Goal: Task Accomplishment & Management: Manage account settings

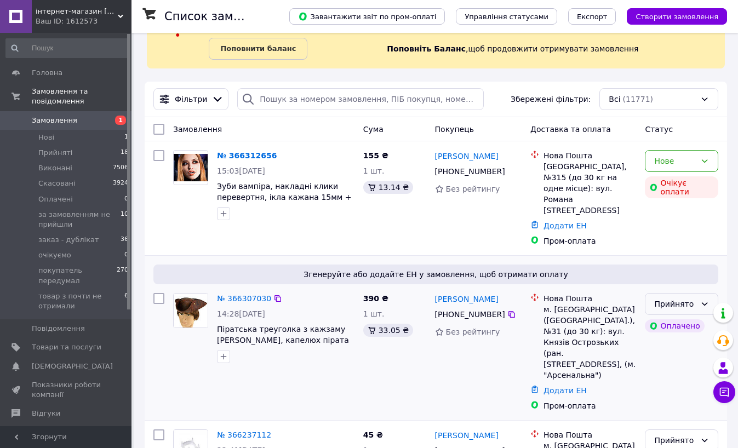
scroll to position [55, 0]
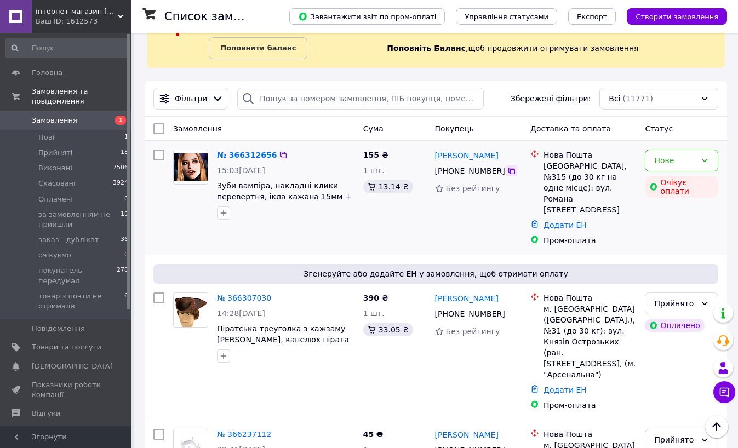
click at [508, 171] on icon at bounding box center [512, 171] width 9 height 9
click at [191, 163] on img at bounding box center [191, 166] width 34 height 27
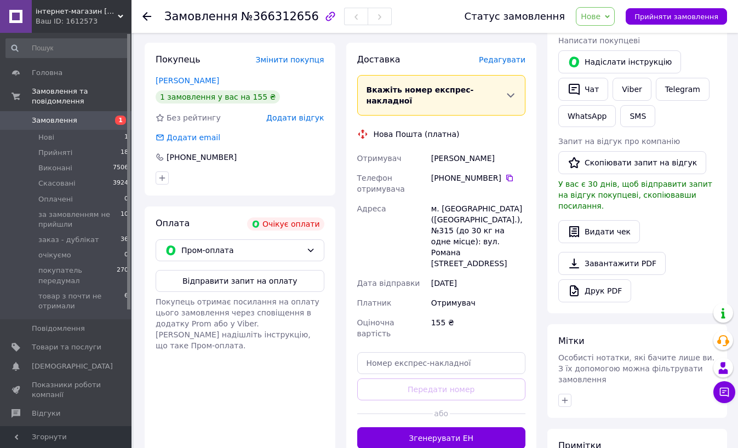
scroll to position [219, 0]
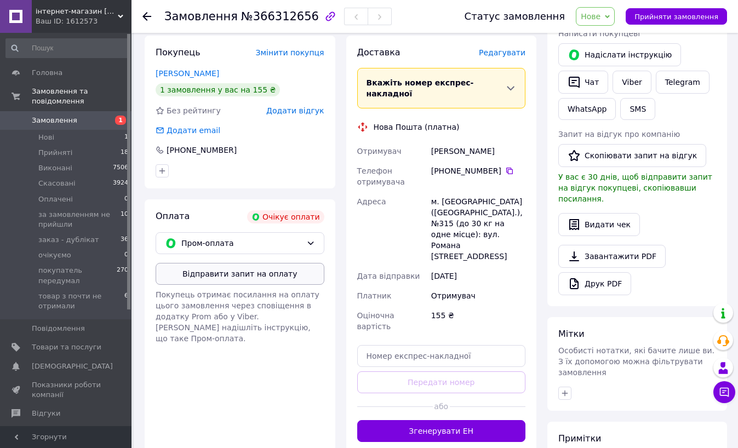
click at [290, 276] on button "Відправити запит на оплату" at bounding box center [240, 274] width 169 height 22
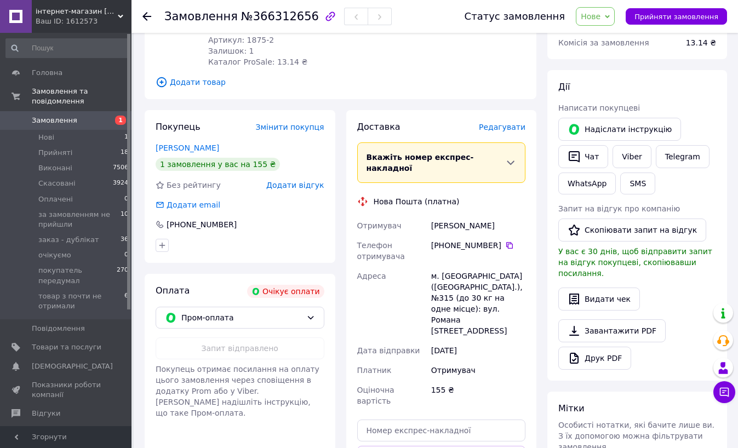
scroll to position [164, 0]
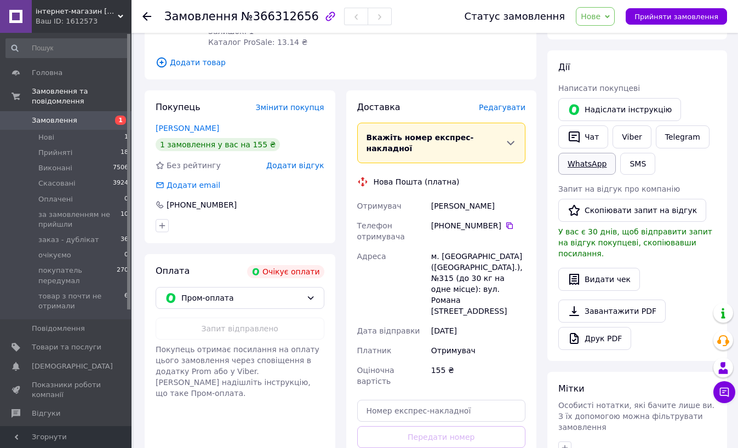
click at [602, 166] on link "WhatsApp" at bounding box center [587, 164] width 58 height 22
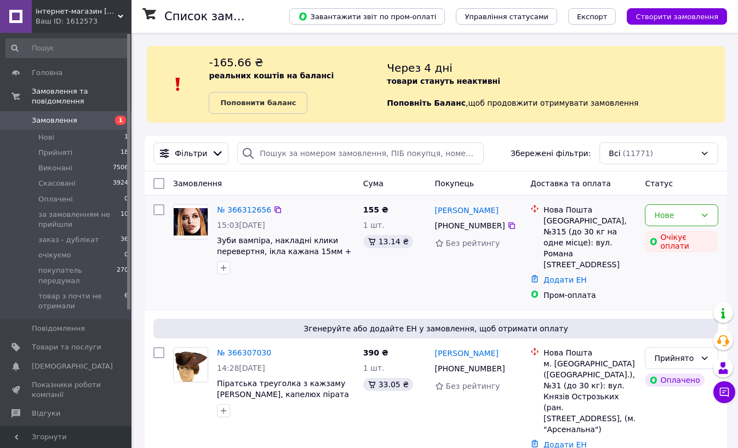
click at [189, 222] on img at bounding box center [191, 221] width 34 height 27
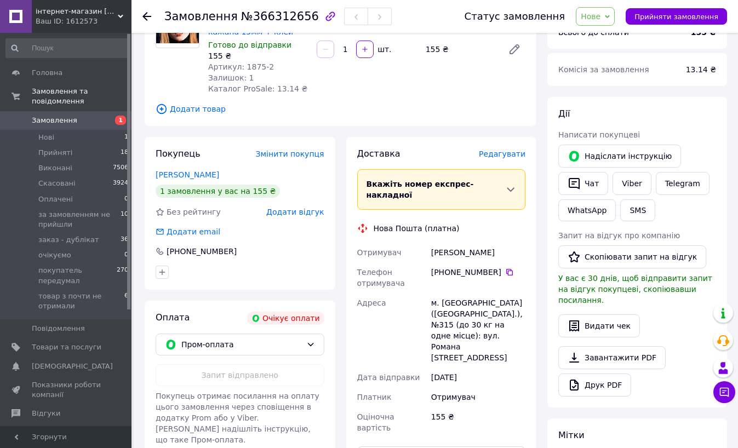
scroll to position [108, 0]
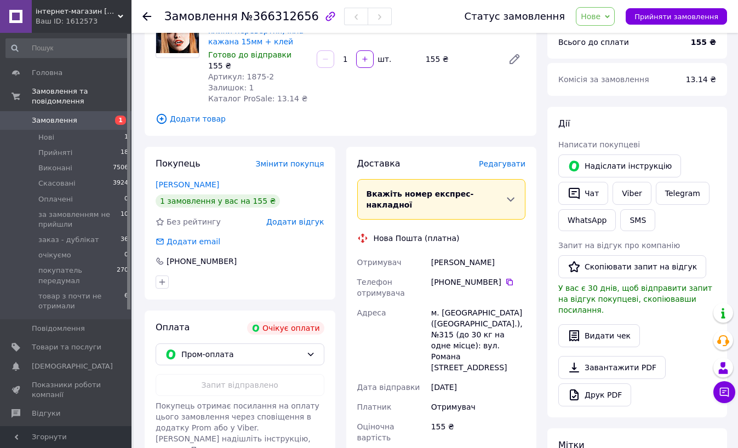
click at [145, 15] on use at bounding box center [146, 16] width 9 height 9
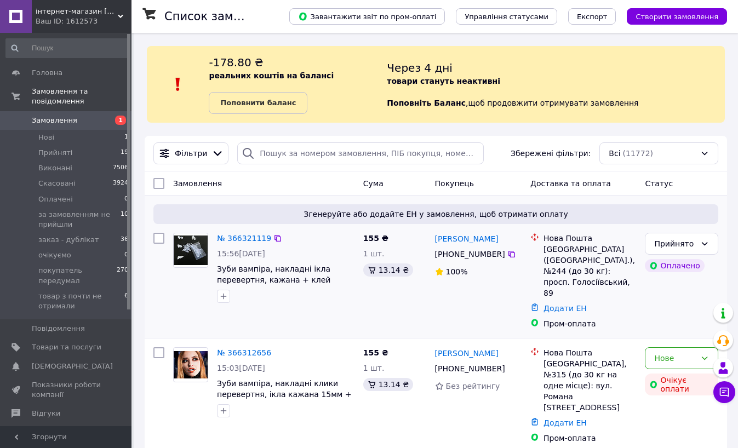
click at [190, 249] on img at bounding box center [191, 251] width 34 height 30
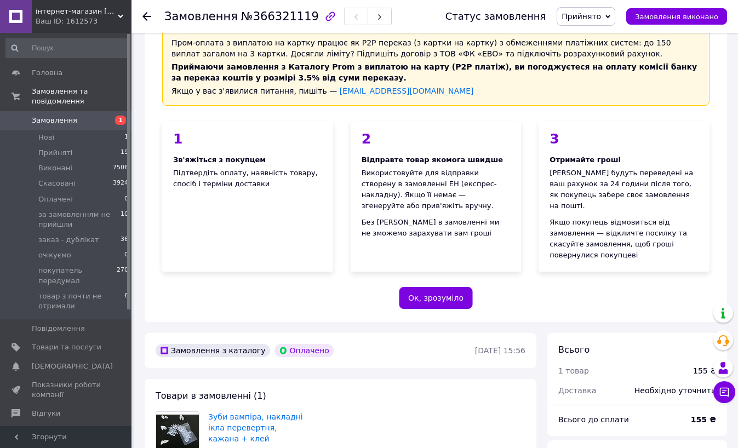
scroll to position [219, 0]
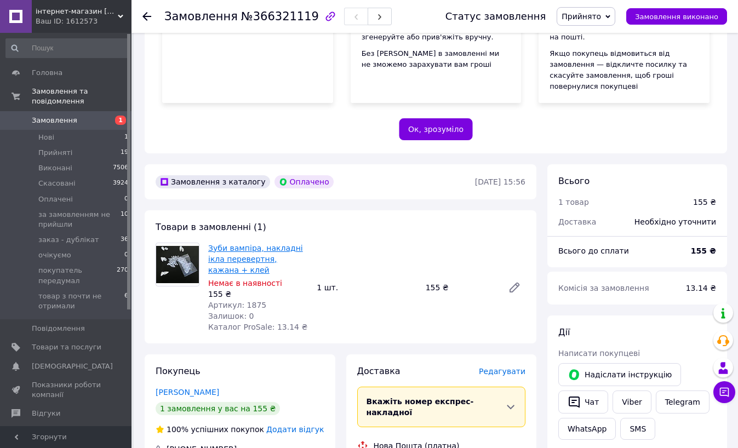
click at [258, 248] on link "Зуби вампіра, накладні ікла перевертня, кажана + клей" at bounding box center [255, 259] width 95 height 31
click at [147, 17] on use at bounding box center [146, 16] width 9 height 9
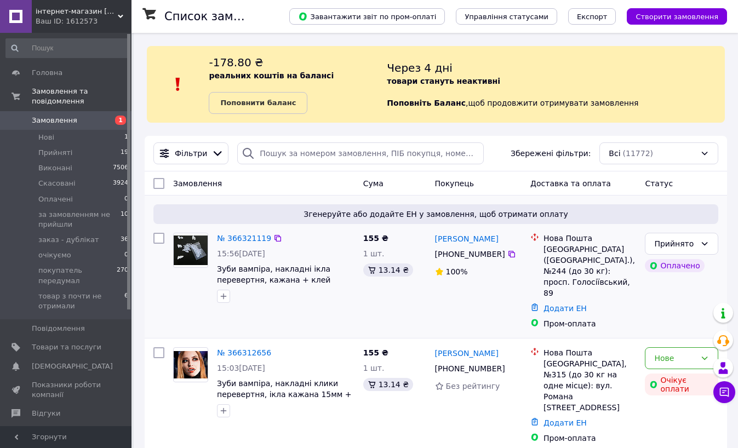
drag, startPoint x: 508, startPoint y: 255, endPoint x: 498, endPoint y: 253, distance: 10.1
click at [509, 254] on icon at bounding box center [512, 254] width 7 height 7
drag, startPoint x: 312, startPoint y: 186, endPoint x: 572, endPoint y: 254, distance: 268.5
click at [324, 186] on div "Замовлення" at bounding box center [264, 184] width 190 height 20
click at [706, 244] on icon at bounding box center [705, 243] width 6 height 3
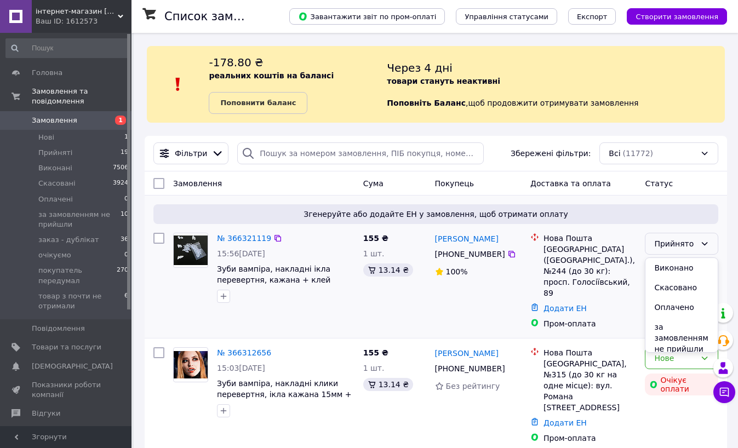
click at [667, 244] on div "Прийнято" at bounding box center [675, 244] width 42 height 12
click at [279, 190] on div "Замовлення" at bounding box center [264, 184] width 190 height 20
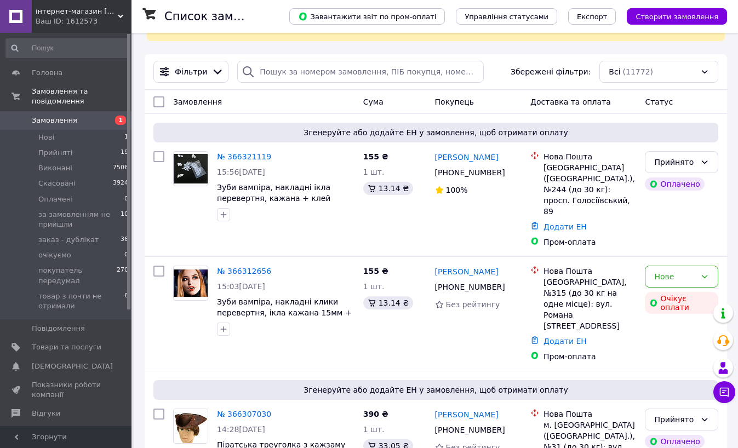
scroll to position [128, 0]
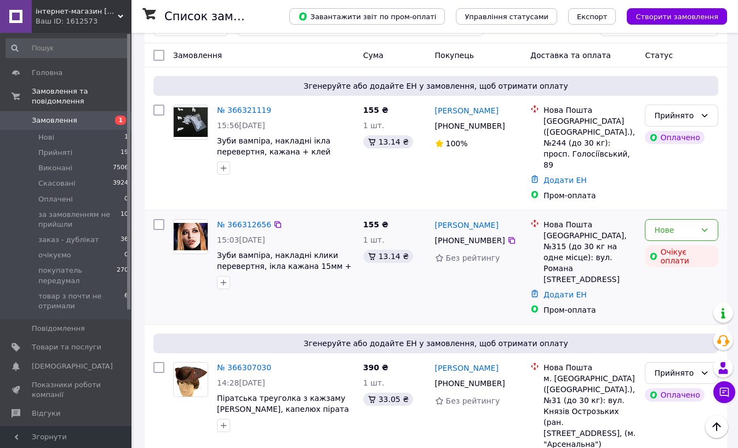
click at [185, 223] on img at bounding box center [191, 236] width 34 height 27
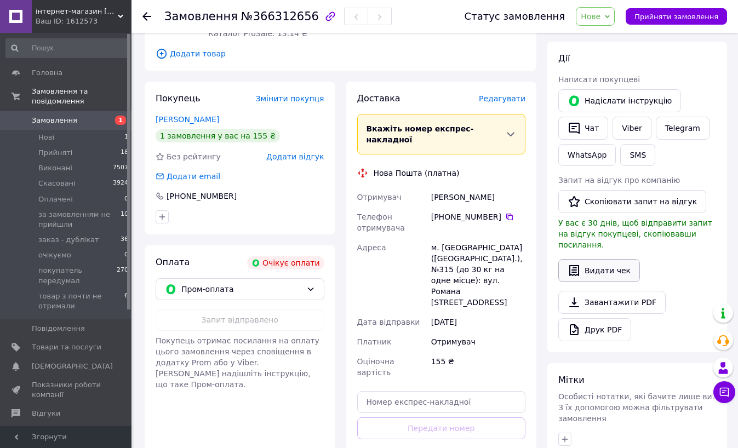
scroll to position [183, 0]
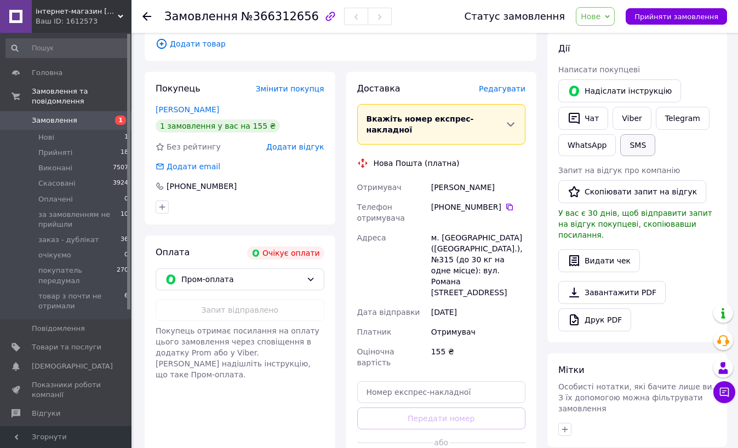
click at [630, 146] on button "SMS" at bounding box center [637, 145] width 35 height 22
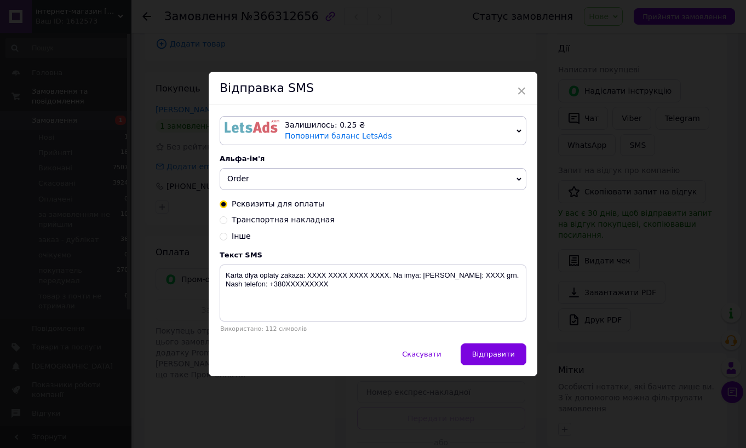
click at [513, 126] on span "Залишилось: 0.25 ₴ Поповнити баланс LetsAds" at bounding box center [373, 130] width 307 height 29
click at [223, 223] on input "Транспортная накладная" at bounding box center [224, 219] width 8 height 8
radio input "true"
radio input "false"
type textarea "Zakaz otpravlen Novoi Pochtoi. Nakladnaya XXXXXXXXXXXXXX. Nash telefon:+380XXXX…"
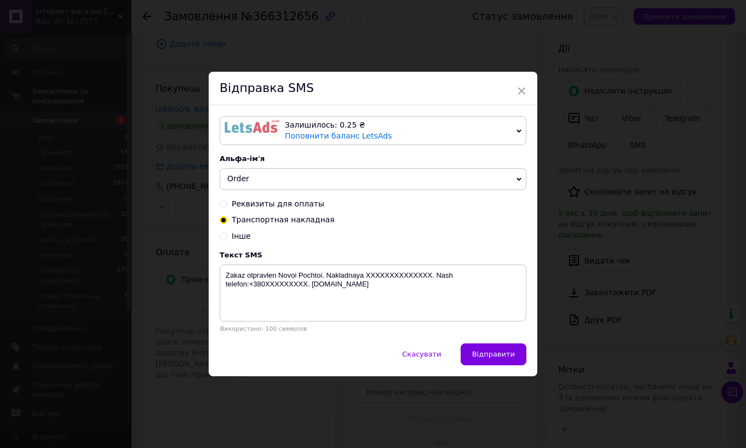
click at [220, 205] on input "Реквизиты для оплаты" at bounding box center [224, 203] width 8 height 8
radio input "true"
radio input "false"
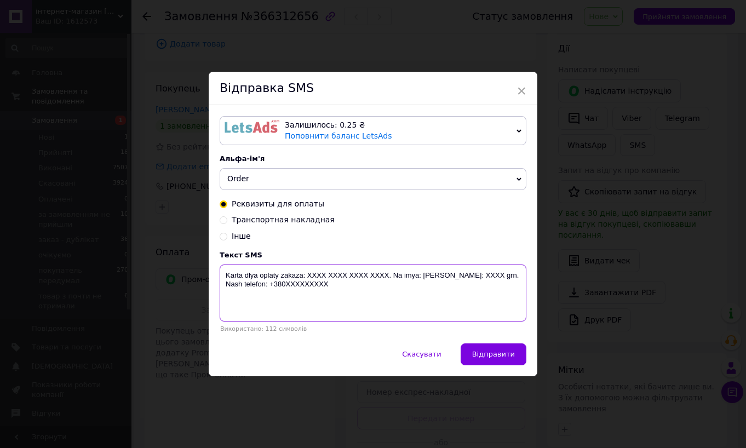
drag, startPoint x: 329, startPoint y: 286, endPoint x: 220, endPoint y: 266, distance: 110.9
click at [220, 266] on div "Karta dlya oplaty zakaza: XXXX XXXX XXXX XXXX. Na imya: Ivanov A.A. Summa: XXXX…" at bounding box center [373, 294] width 307 height 58
paste textarea "155 грн на картку приват Данилова Вікторія. 4149439028066870. Після оплати пові…"
type textarea "155 грн на картку приват Данилова Вікторія. 4149439028066870. Після оплати пові…"
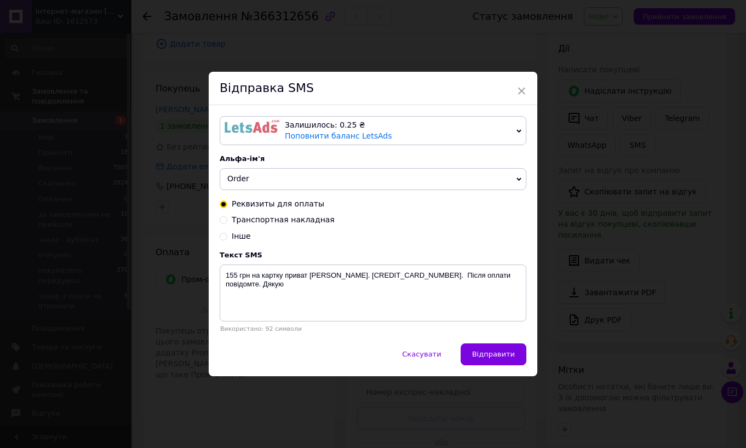
click at [510, 128] on div "Залишилось: 0.25 ₴" at bounding box center [398, 125] width 227 height 11
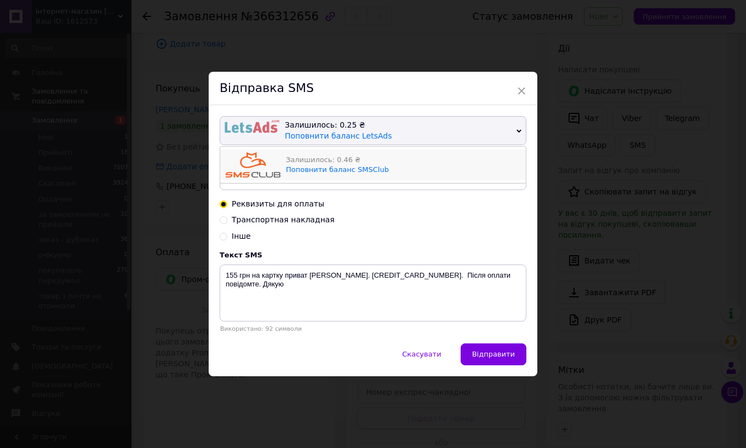
click at [334, 157] on div "Залишилось: 0.46 ₴" at bounding box center [403, 160] width 235 height 10
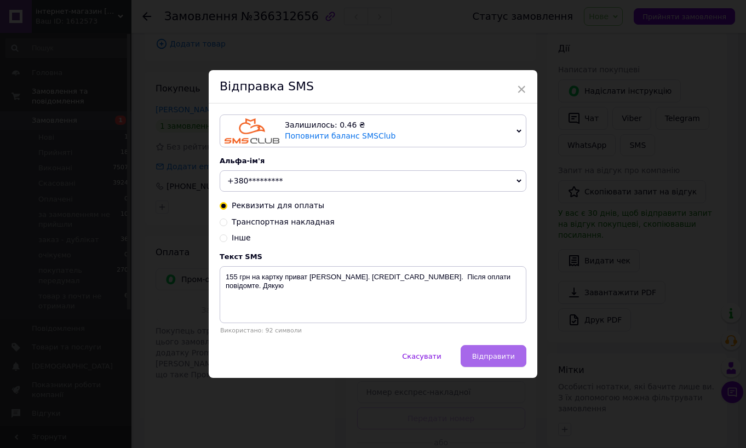
click at [491, 352] on button "Відправити" at bounding box center [494, 356] width 66 height 22
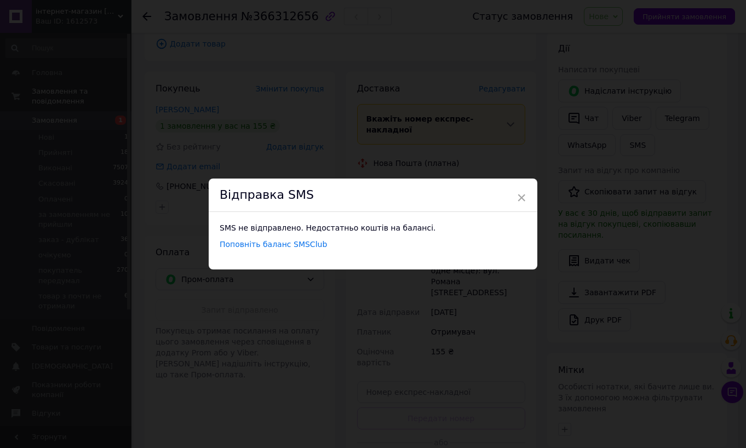
click at [282, 248] on link "Поповніть баланс SMSClub" at bounding box center [273, 244] width 107 height 9
click at [518, 195] on span "×" at bounding box center [522, 198] width 10 height 19
click at [517, 199] on span "×" at bounding box center [518, 198] width 10 height 19
click at [515, 195] on span "×" at bounding box center [518, 198] width 10 height 19
click at [517, 198] on span "×" at bounding box center [518, 198] width 10 height 19
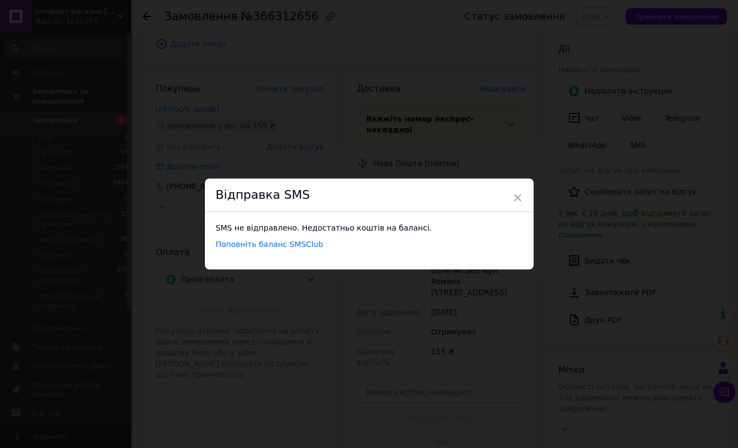
click at [406, 244] on div "SMS не відправлено. Недостатньо коштів на балансі. Поповніть баланс SMSClub" at bounding box center [369, 236] width 307 height 27
click at [473, 133] on div "× Відправка SMS SMS не відправлено. Недостатньо коштів на балансі. Поповніть ба…" at bounding box center [369, 224] width 738 height 448
click at [518, 197] on span "×" at bounding box center [518, 198] width 10 height 19
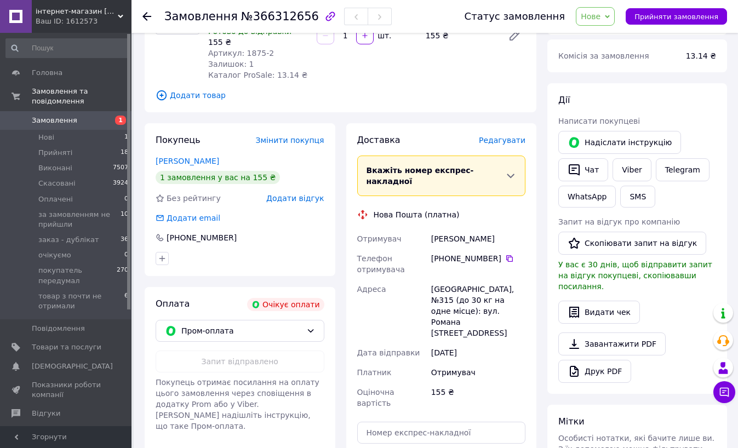
scroll to position [162, 0]
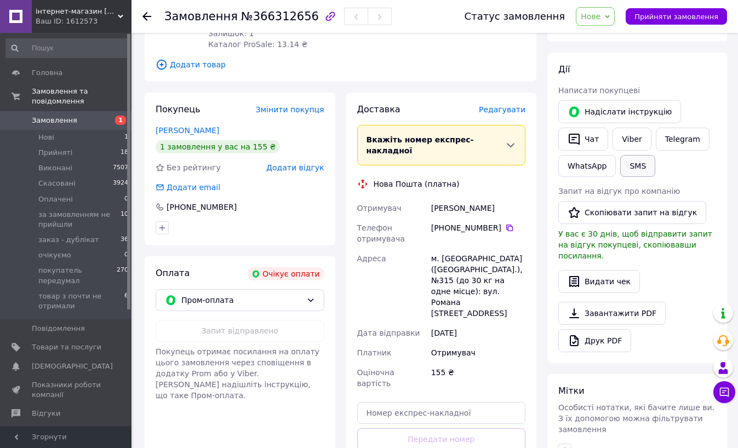
click at [635, 167] on button "SMS" at bounding box center [637, 166] width 35 height 22
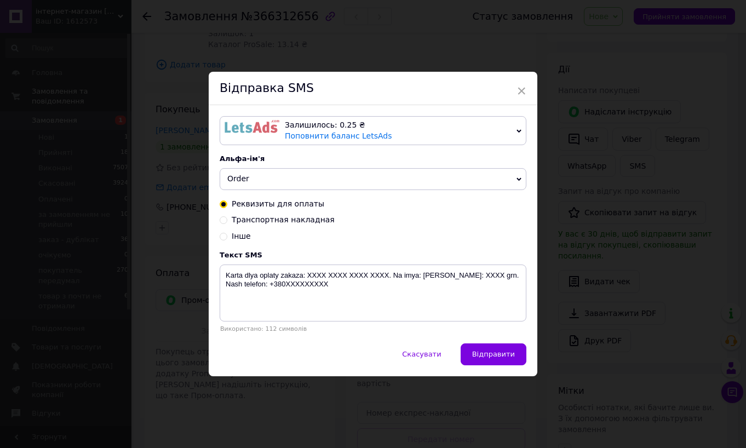
click at [519, 129] on icon at bounding box center [519, 131] width 5 height 5
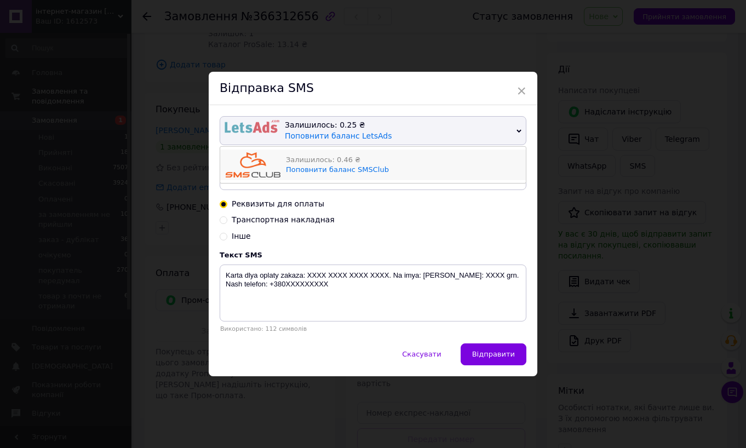
click at [333, 155] on div "Залишилось: 0.46 ₴" at bounding box center [403, 160] width 235 height 10
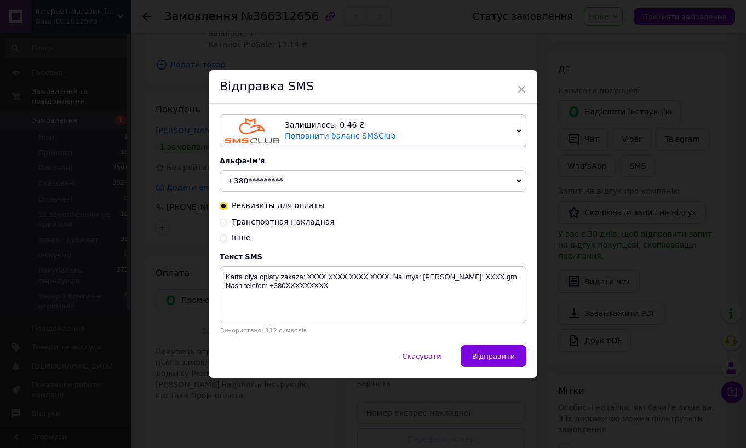
click at [518, 86] on span "×" at bounding box center [522, 89] width 10 height 19
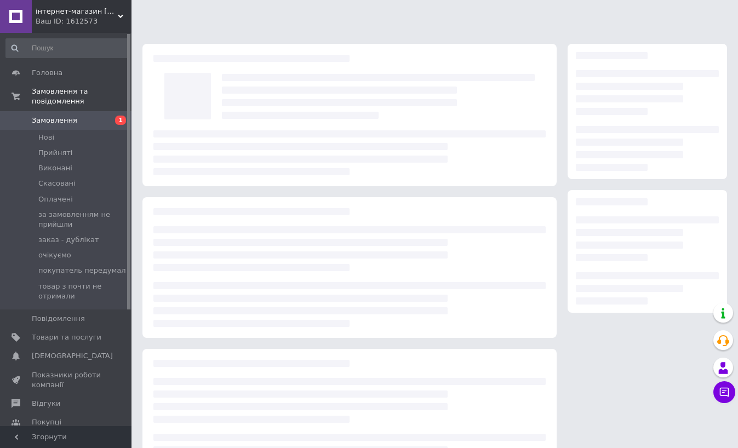
scroll to position [53, 0]
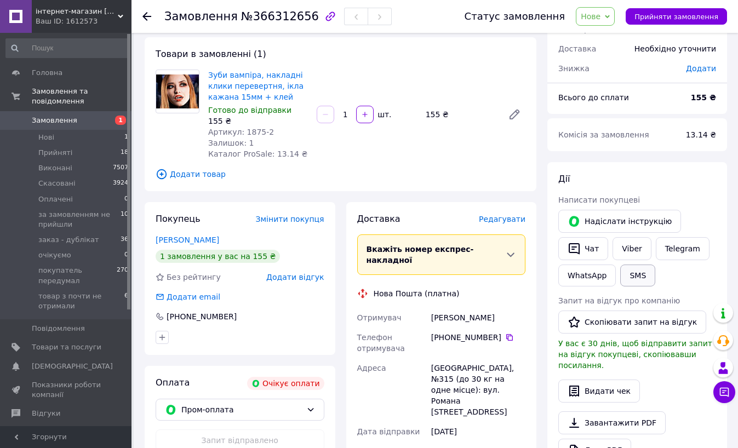
click at [630, 276] on button "SMS" at bounding box center [637, 276] width 35 height 22
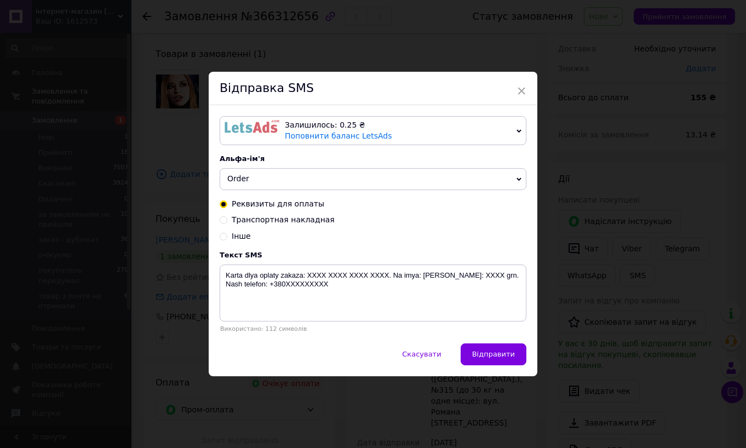
click at [517, 131] on icon at bounding box center [519, 131] width 5 height 5
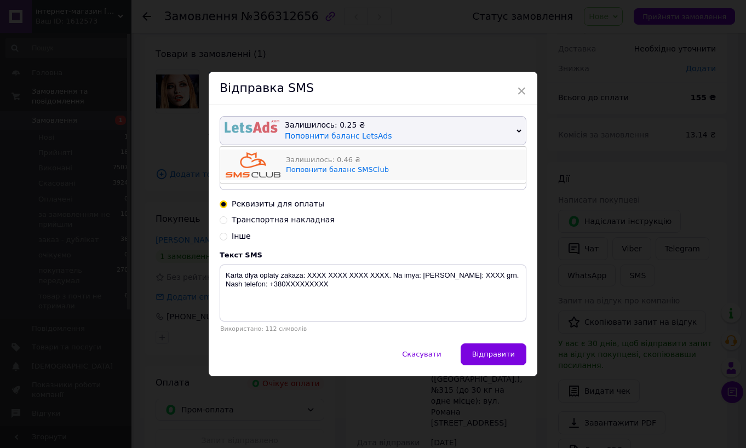
click at [339, 153] on div "Залишилось: 0.46 ₴ Поповнити баланс SMSClub" at bounding box center [403, 164] width 235 height 25
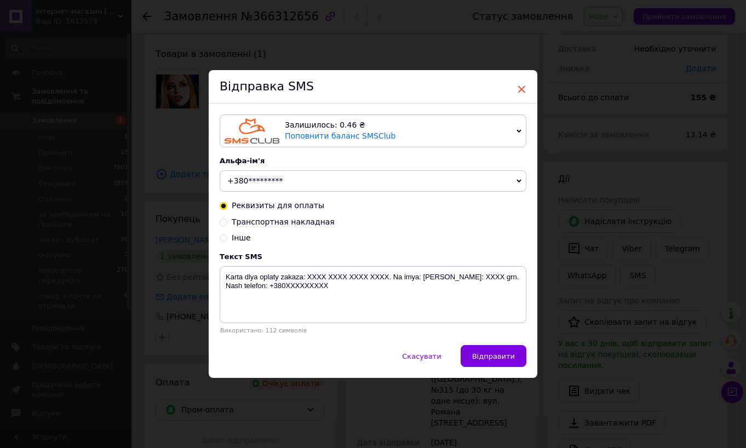
click at [518, 87] on span "×" at bounding box center [522, 89] width 10 height 19
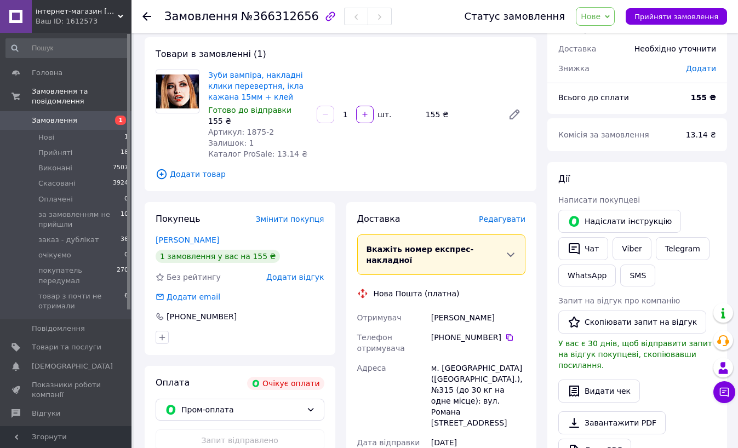
click at [144, 16] on use at bounding box center [146, 16] width 9 height 9
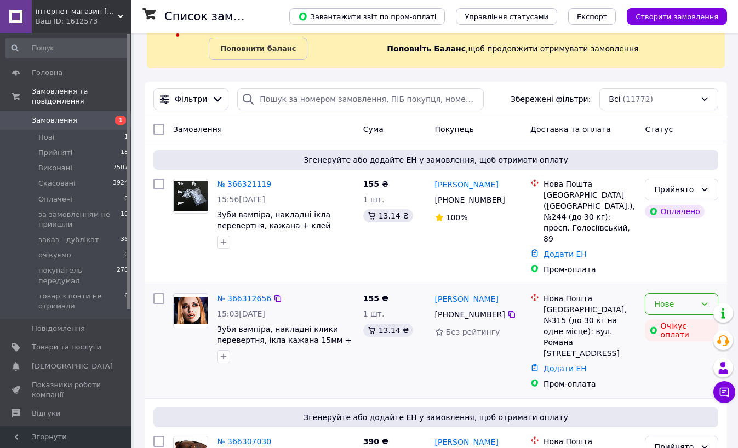
scroll to position [55, 0]
click at [652, 293] on div "Нове" at bounding box center [681, 304] width 73 height 22
click at [661, 305] on li "Прийнято" at bounding box center [682, 306] width 72 height 20
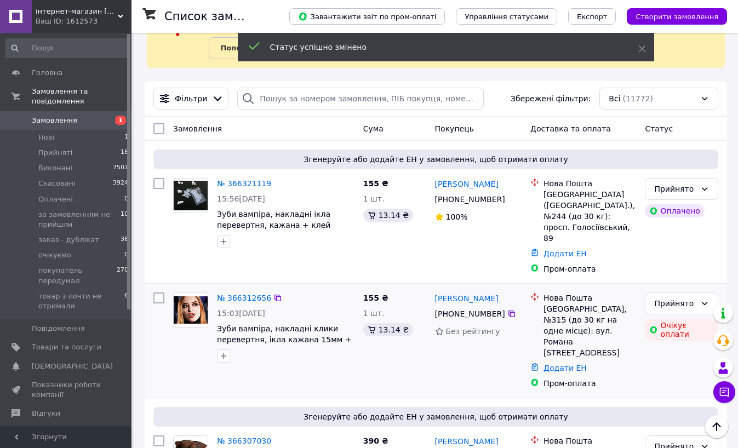
click at [187, 297] on img at bounding box center [191, 310] width 34 height 27
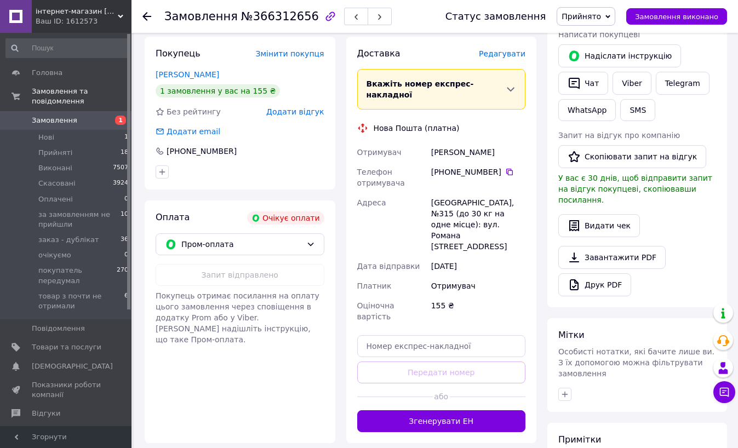
scroll to position [219, 0]
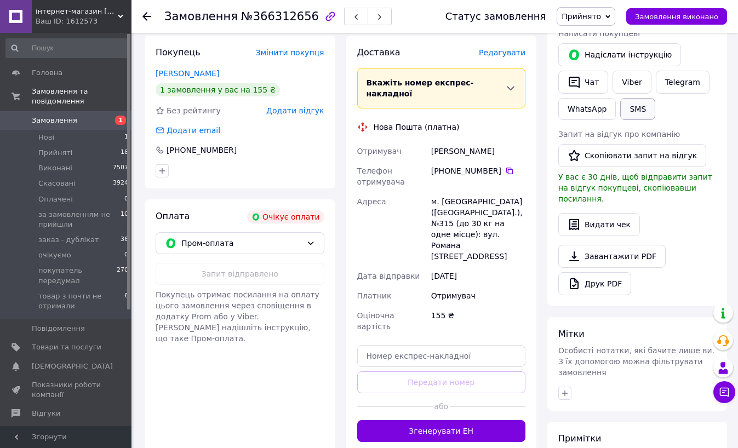
click at [629, 114] on button "SMS" at bounding box center [637, 109] width 35 height 22
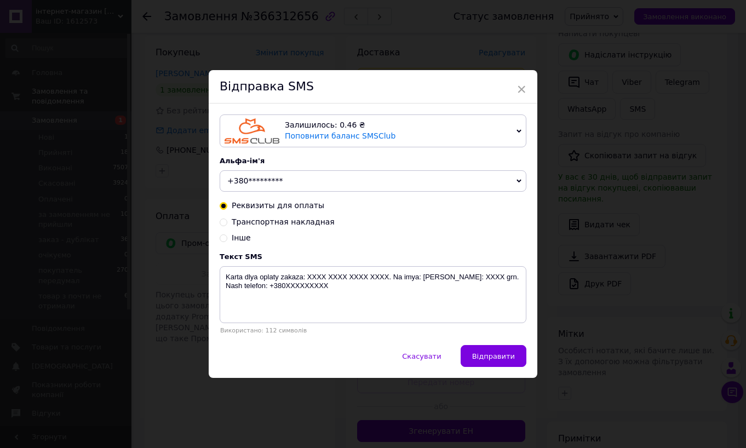
click at [519, 133] on span "Залишилось: 0.46 ₴ Поповнити баланс SMSClub" at bounding box center [373, 131] width 307 height 33
drag, startPoint x: 346, startPoint y: 290, endPoint x: 196, endPoint y: 275, distance: 150.5
click at [196, 276] on div "× Відправка SMS Залишилось: 0.46 ₴ Поповнити баланс SMSClub Залишилось: 0.25 ₴ …" at bounding box center [373, 224] width 746 height 448
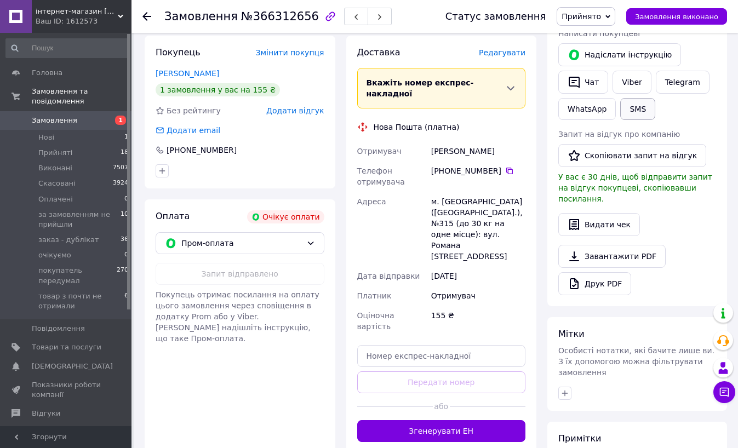
click at [641, 113] on button "SMS" at bounding box center [637, 109] width 35 height 22
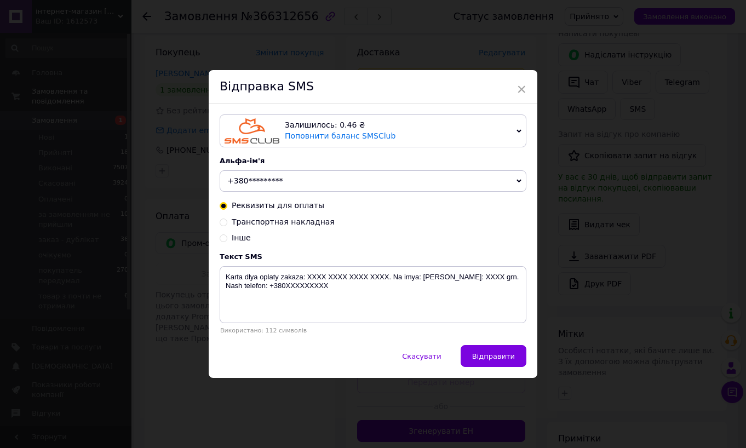
click at [520, 127] on span "Залишилось: 0.46 ₴ Поповнити баланс SMSClub" at bounding box center [373, 131] width 307 height 33
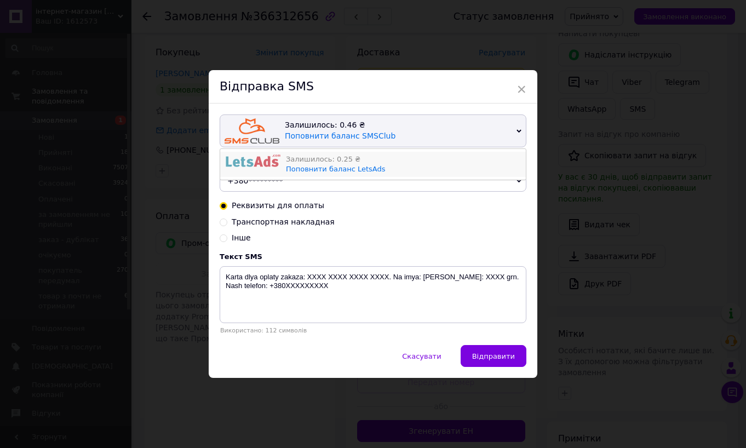
click at [330, 157] on div "Залишилось: 0.25 ₴" at bounding box center [403, 160] width 235 height 10
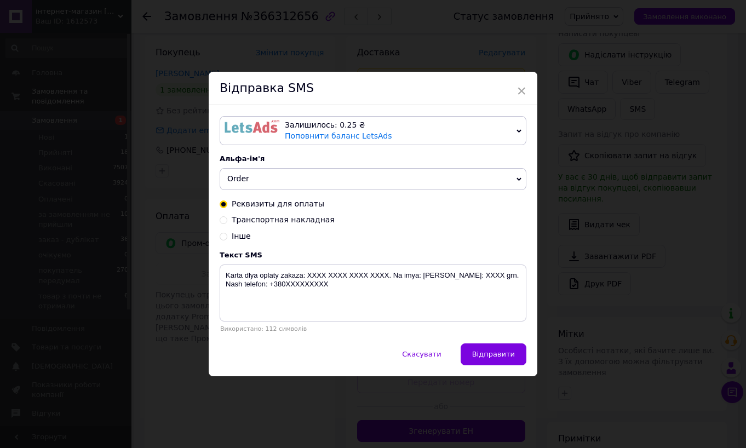
click at [514, 127] on span "Залишилось: 0.25 ₴ Поповнити баланс LetsAds" at bounding box center [373, 130] width 307 height 29
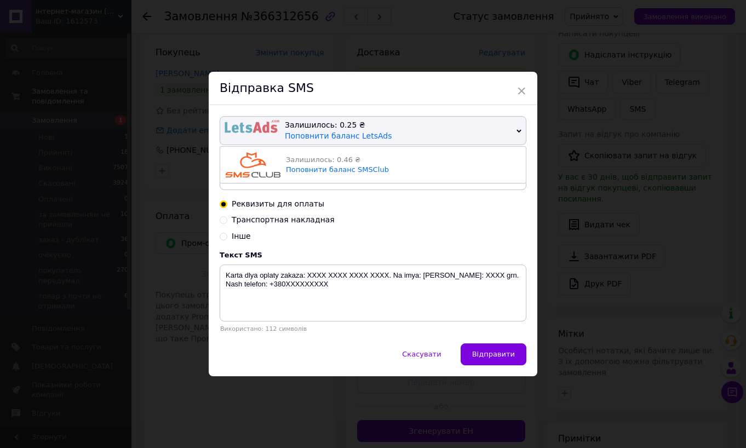
click at [251, 161] on img at bounding box center [253, 164] width 55 height 25
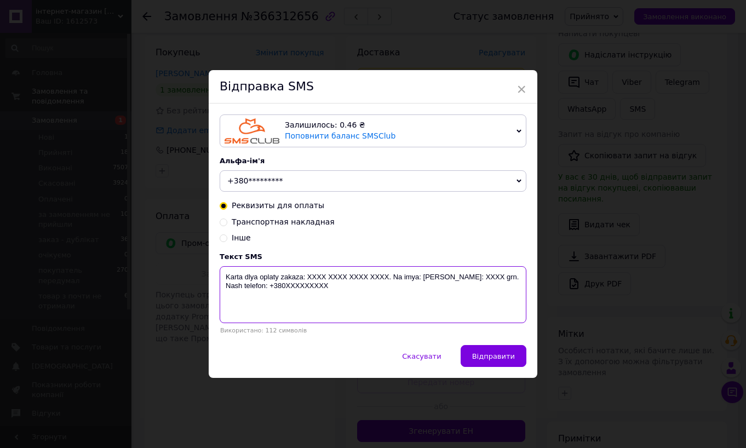
drag, startPoint x: 338, startPoint y: 291, endPoint x: 244, endPoint y: 270, distance: 96.7
click at [229, 270] on textarea "Karta dlya oplaty zakaza: XXXX XXXX XXXX XXXX. Na imya: Ivanov A.A. Summa: XXXX…" at bounding box center [373, 294] width 307 height 57
drag, startPoint x: 331, startPoint y: 292, endPoint x: 223, endPoint y: 275, distance: 109.8
click at [223, 275] on textarea "Karta dlya oplaty zakaza: XXXX XXXX XXXX XXXX. Na imya: Ivanov A.A. Summa: XXXX…" at bounding box center [373, 294] width 307 height 57
paste textarea "155 грн на картку приват Данилова Вікторія. 4149439028066870. Після оплати пові…"
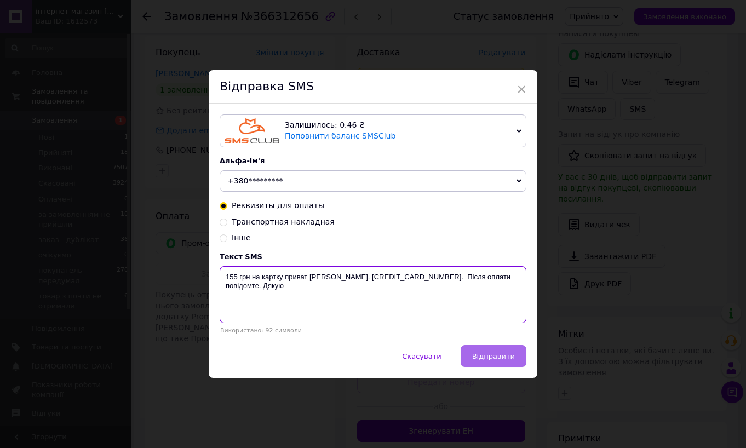
type textarea "155 грн на картку приват Данилова Вікторія. 4149439028066870. Після оплати пові…"
click at [488, 361] on span "Відправити" at bounding box center [493, 356] width 43 height 8
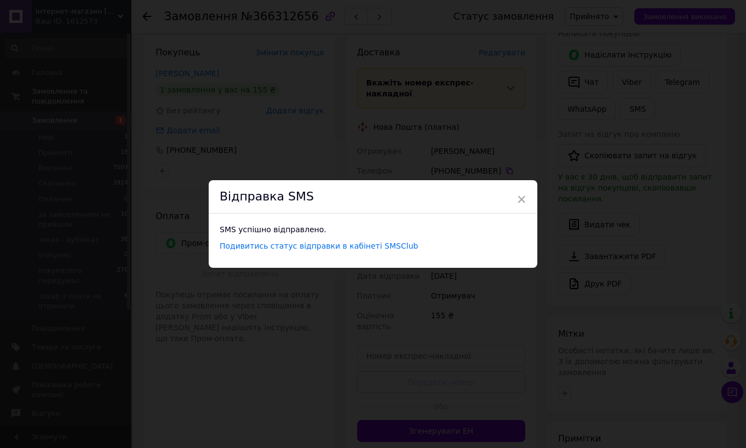
click at [375, 188] on div "Відправка SMS" at bounding box center [373, 196] width 329 height 33
click at [521, 200] on span "×" at bounding box center [522, 199] width 10 height 19
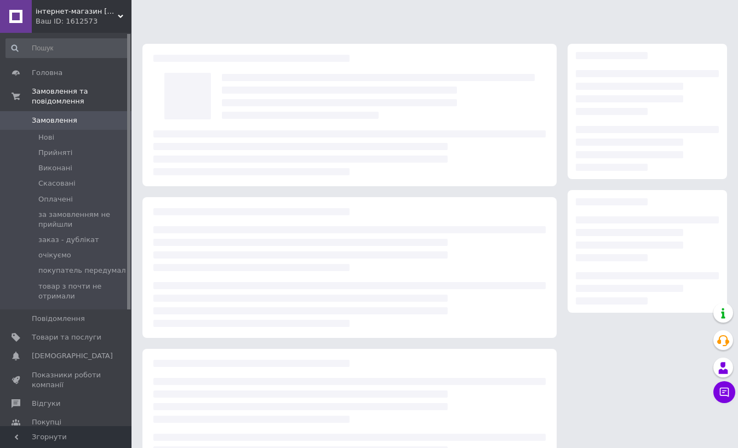
scroll to position [53, 0]
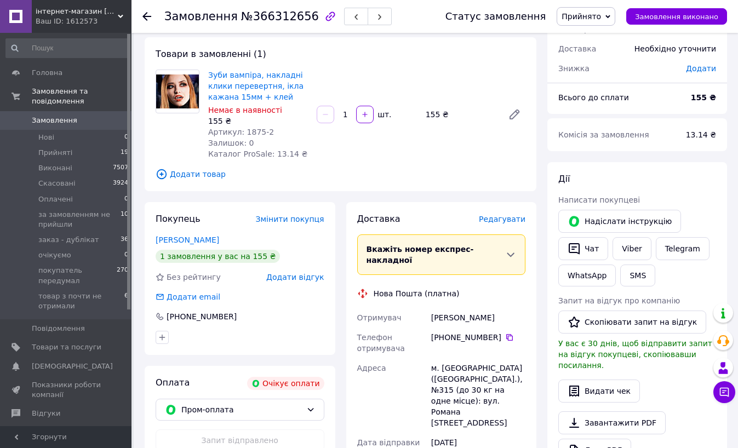
click at [147, 19] on icon at bounding box center [146, 16] width 9 height 9
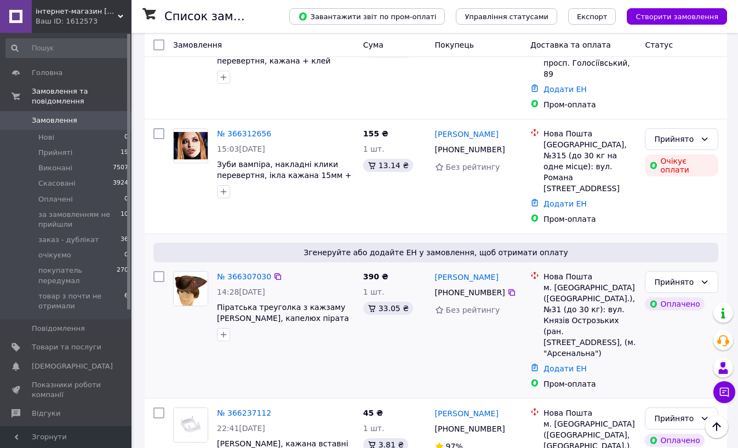
click at [184, 272] on img at bounding box center [191, 289] width 34 height 34
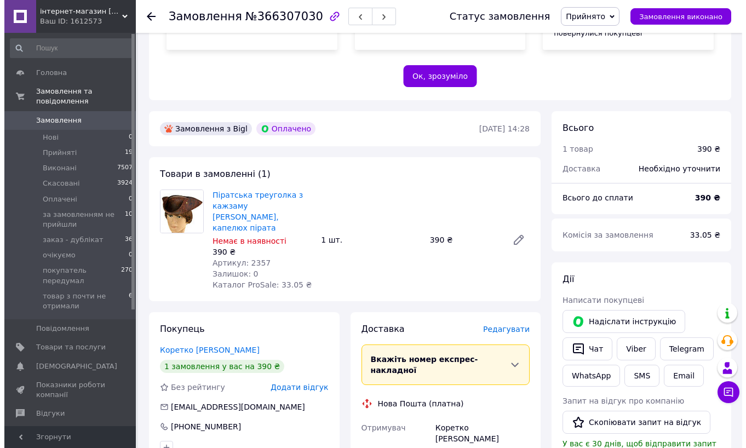
scroll to position [274, 0]
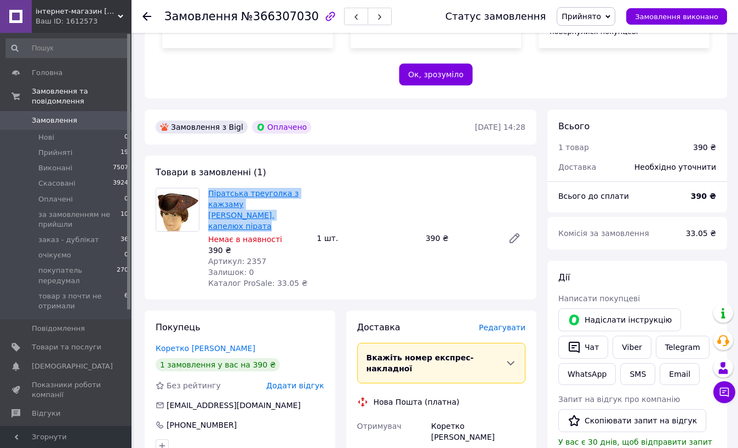
drag, startPoint x: 267, startPoint y: 209, endPoint x: 210, endPoint y: 181, distance: 63.7
click at [210, 188] on span "Піратська треуголка з кажзаму [PERSON_NAME], капелюх пірата" at bounding box center [258, 210] width 100 height 44
copy link "Піратська треуголка з кажзаму [PERSON_NAME], капелюх пірата"
click at [501, 323] on span "Редагувати" at bounding box center [502, 327] width 47 height 9
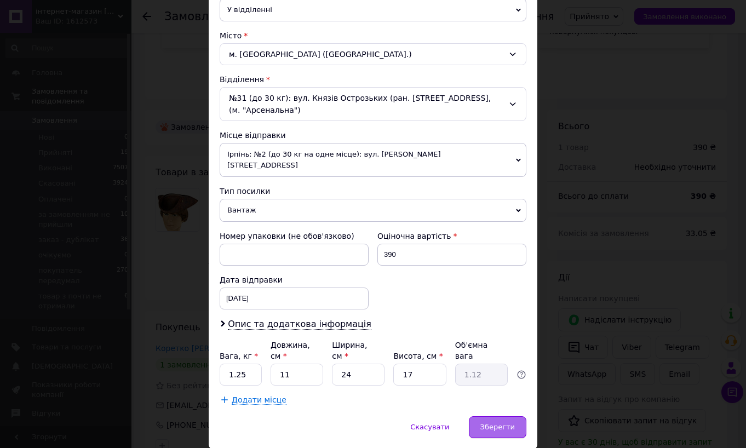
click at [500, 417] on div "Зберегти" at bounding box center [498, 428] width 58 height 22
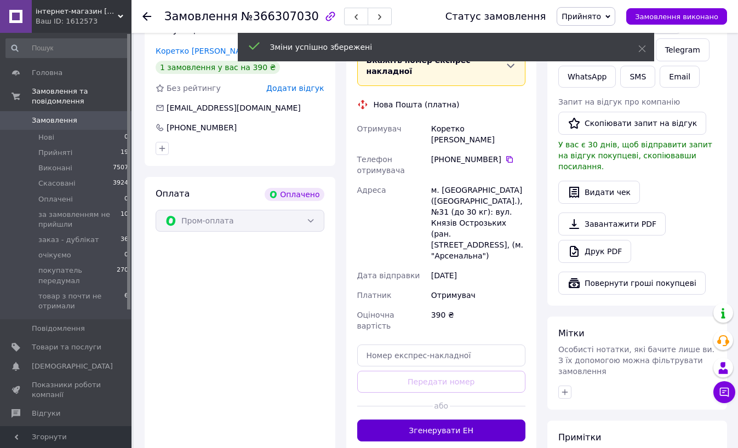
scroll to position [603, 0]
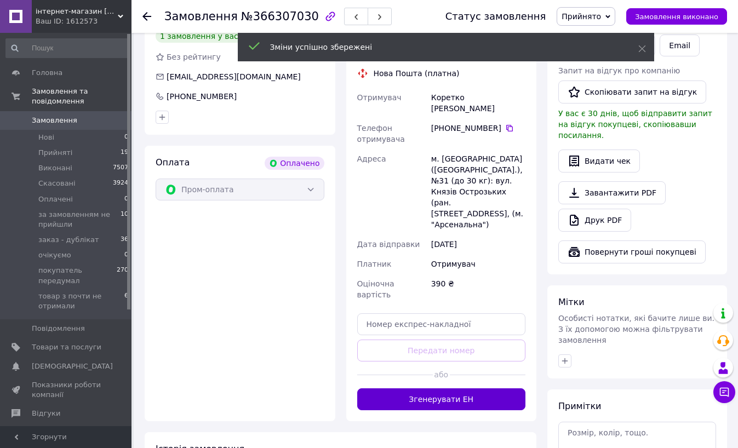
click at [491, 389] on button "Згенерувати ЕН" at bounding box center [441, 400] width 169 height 22
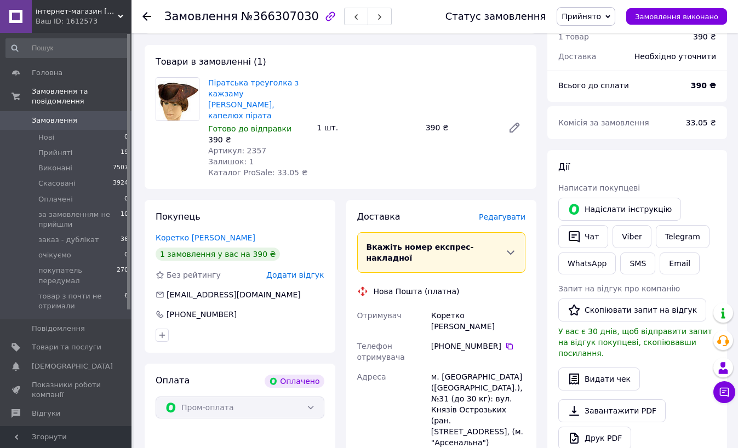
scroll to position [384, 0]
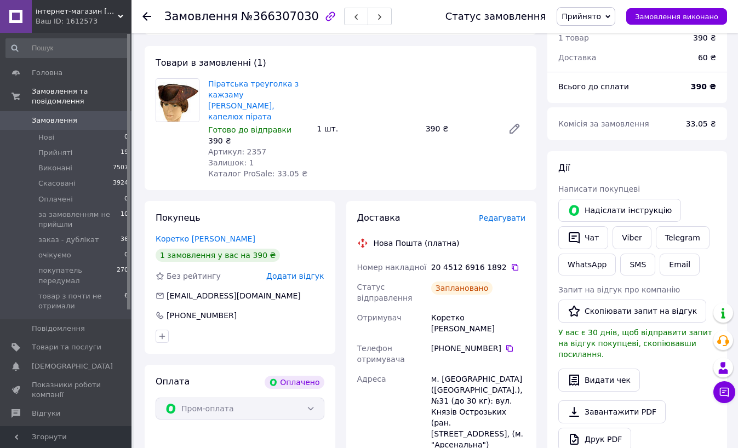
click at [144, 12] on div at bounding box center [146, 16] width 9 height 11
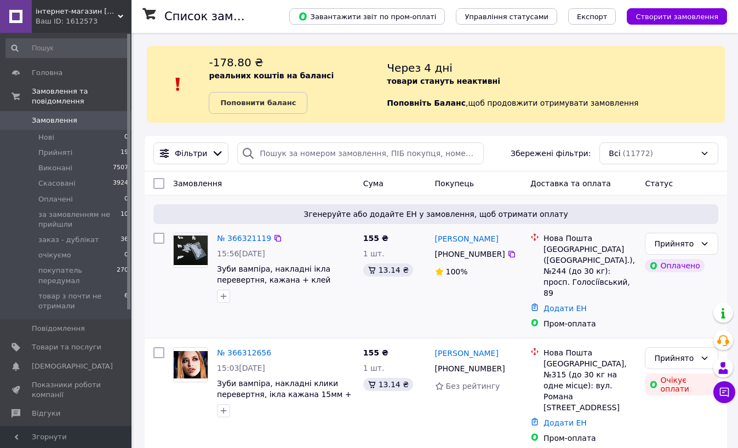
click at [193, 249] on img at bounding box center [191, 251] width 34 height 30
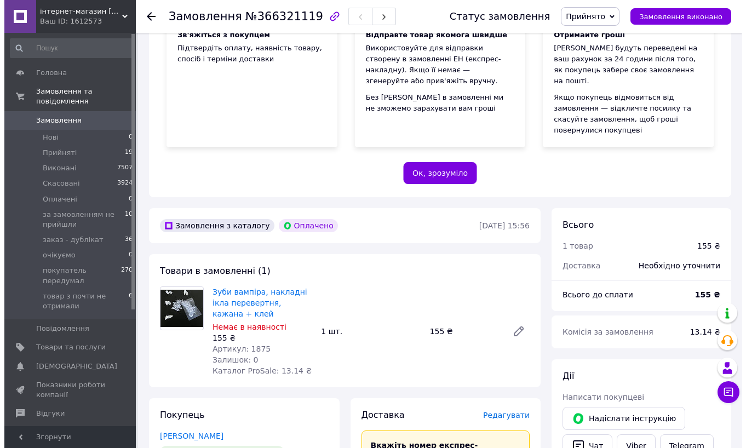
scroll to position [219, 0]
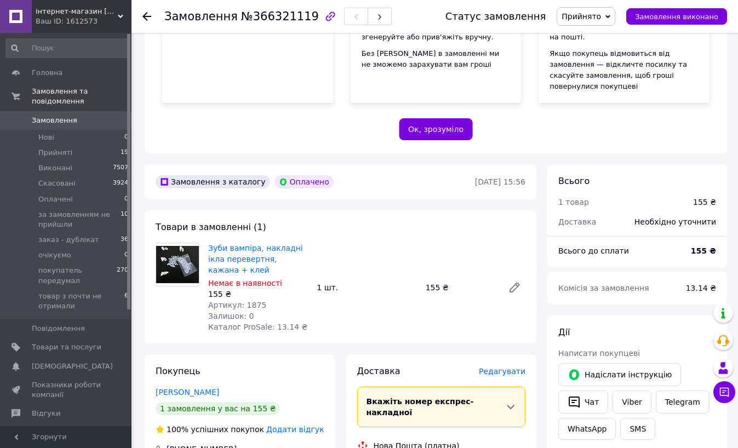
click at [506, 367] on span "Редагувати" at bounding box center [502, 371] width 47 height 9
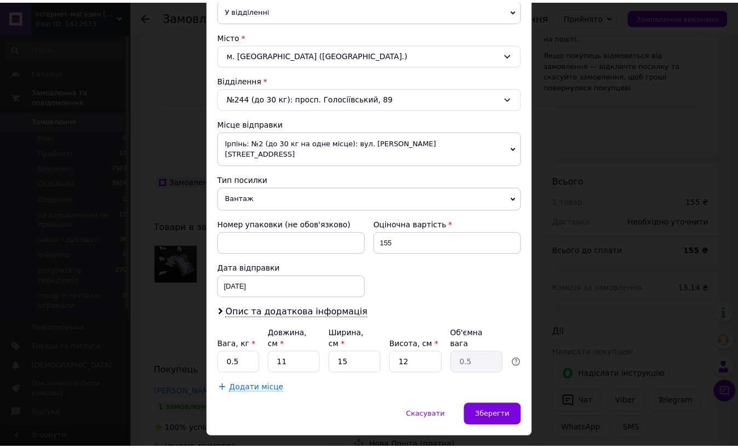
scroll to position [280, 0]
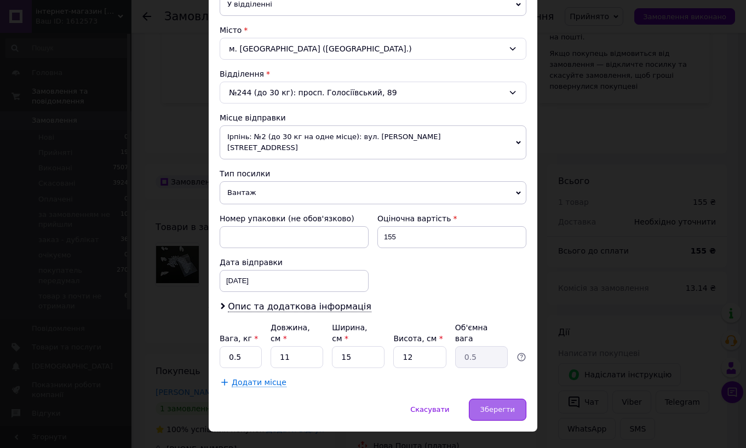
click at [498, 399] on div "Зберегти" at bounding box center [498, 410] width 58 height 22
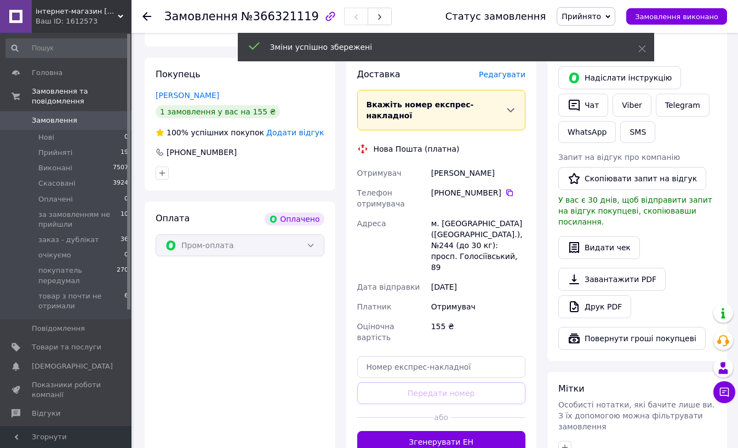
scroll to position [548, 0]
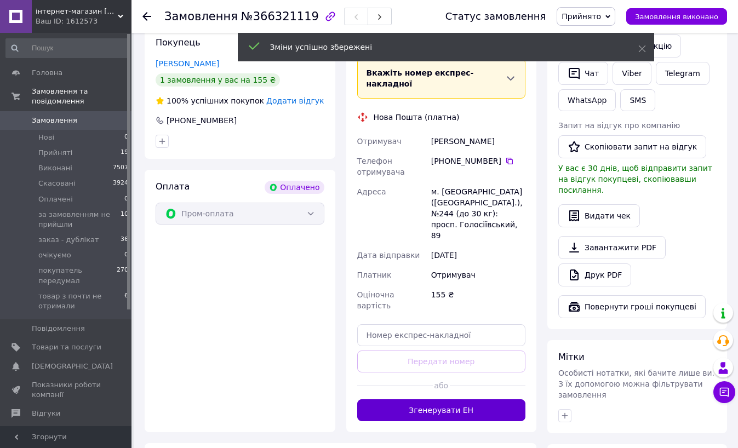
click at [486, 400] on button "Згенерувати ЕН" at bounding box center [441, 411] width 169 height 22
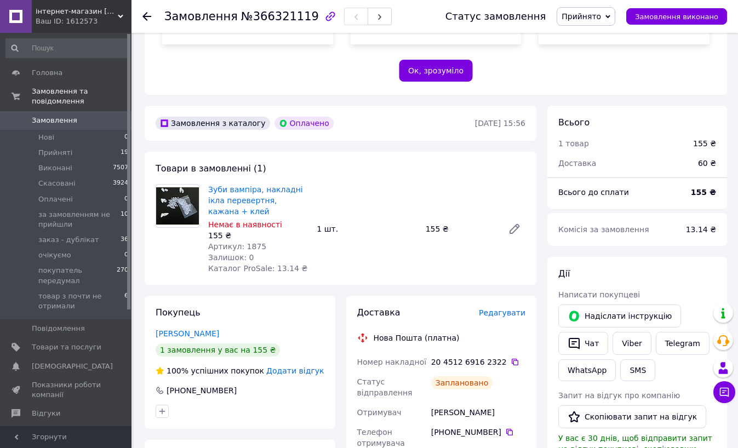
scroll to position [274, 0]
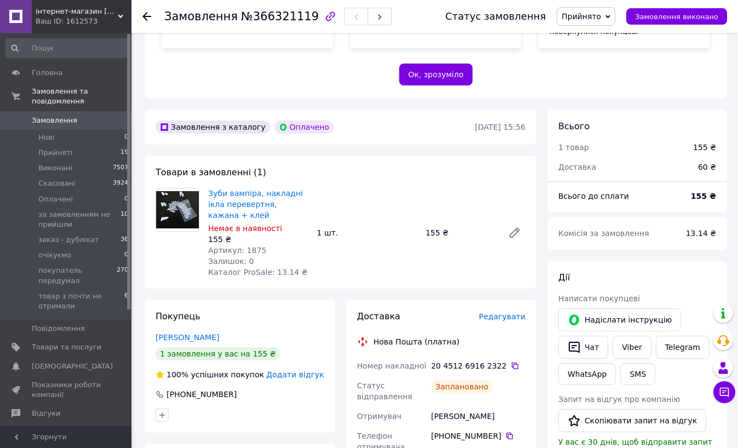
click at [145, 16] on use at bounding box center [146, 16] width 9 height 9
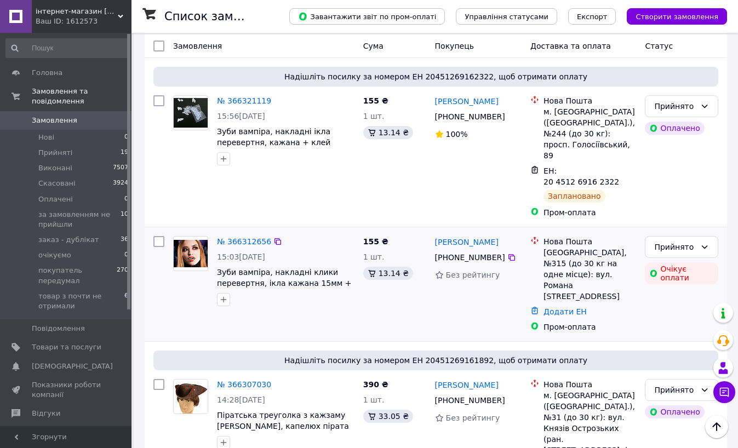
scroll to position [164, 0]
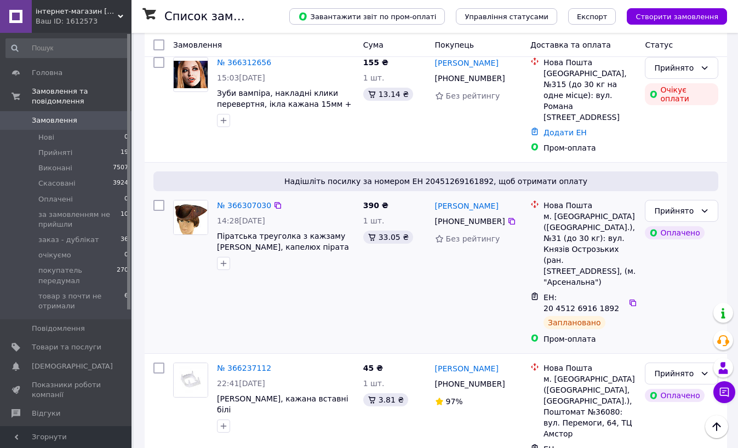
scroll to position [329, 0]
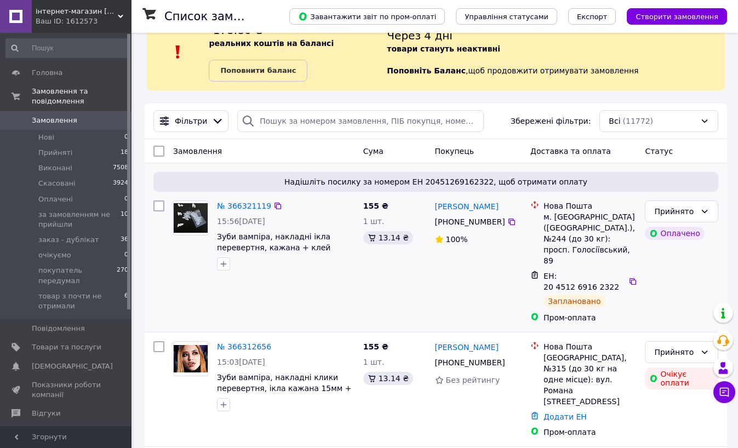
scroll to position [55, 0]
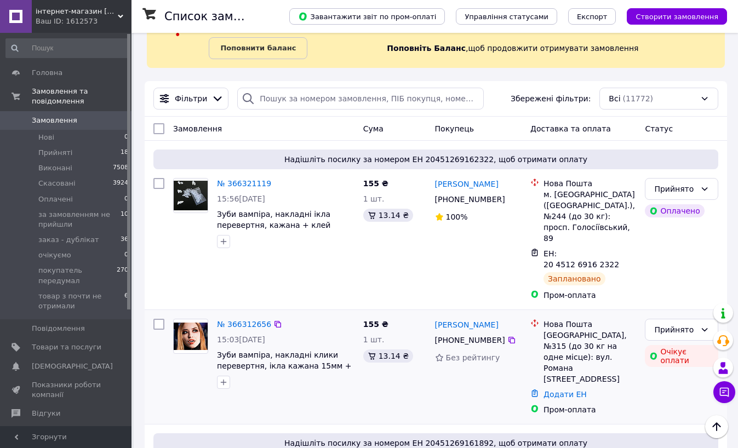
click at [189, 323] on img at bounding box center [191, 336] width 34 height 27
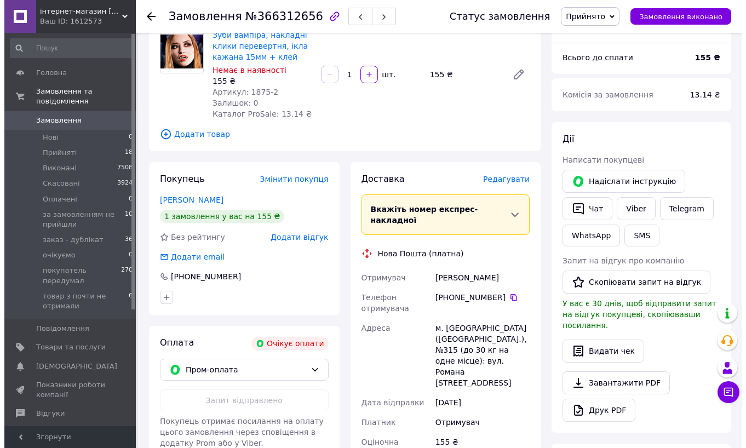
scroll to position [110, 0]
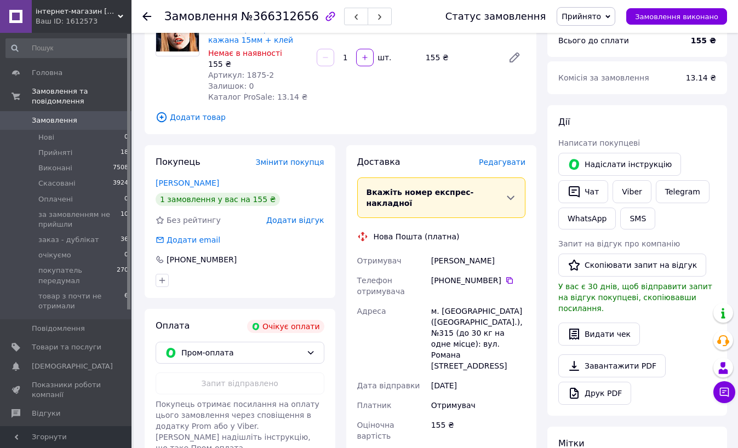
click at [512, 163] on span "Редагувати" at bounding box center [502, 162] width 47 height 9
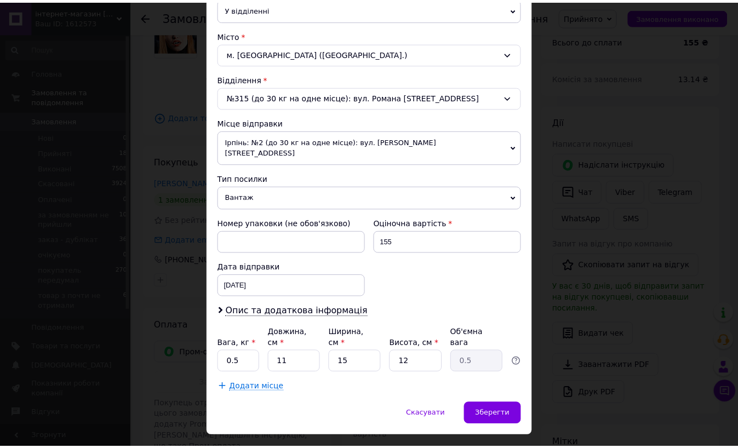
scroll to position [280, 0]
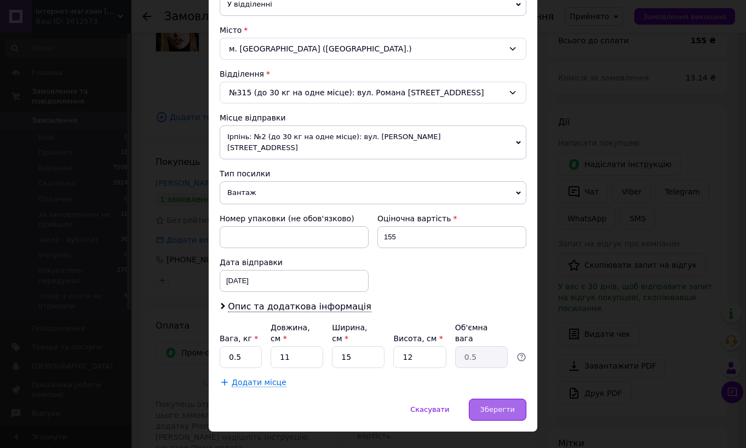
click at [494, 406] on span "Зберегти" at bounding box center [498, 410] width 35 height 8
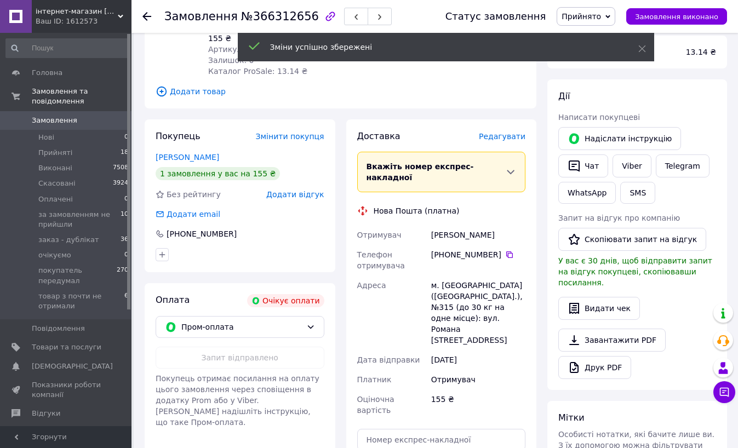
scroll to position [219, 0]
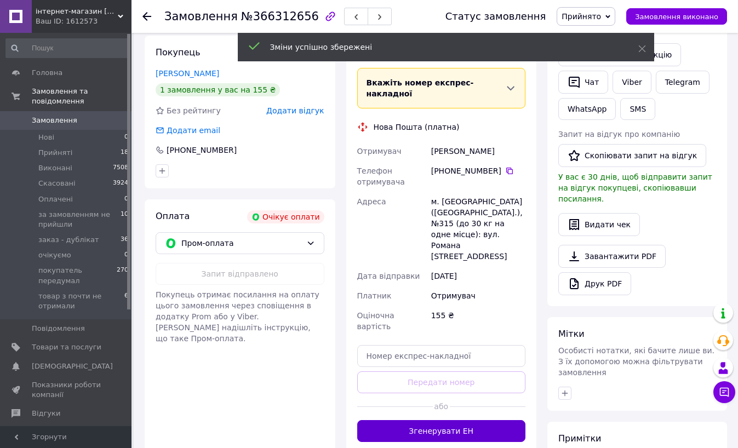
click at [480, 420] on button "Згенерувати ЕН" at bounding box center [441, 431] width 169 height 22
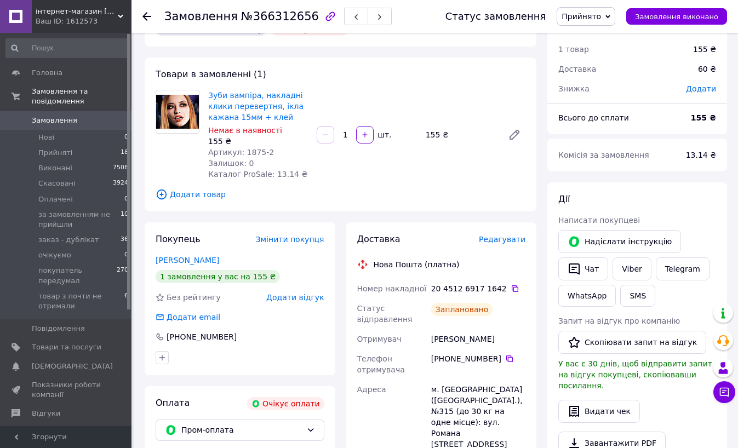
scroll to position [0, 0]
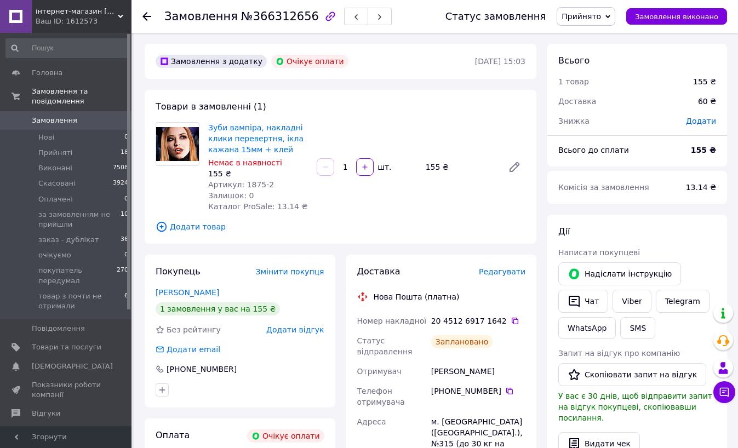
click at [146, 18] on icon at bounding box center [146, 16] width 9 height 9
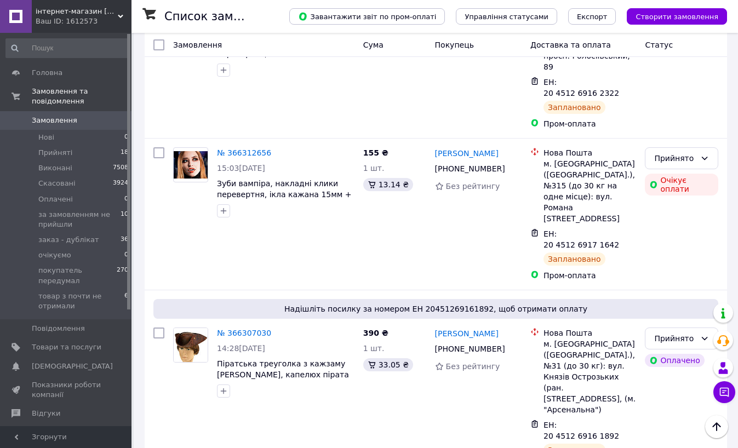
scroll to position [219, 0]
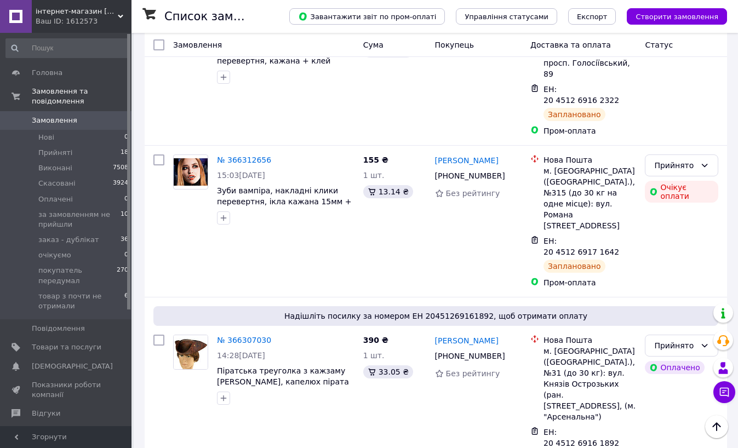
drag, startPoint x: 133, startPoint y: 163, endPoint x: 137, endPoint y: 146, distance: 18.1
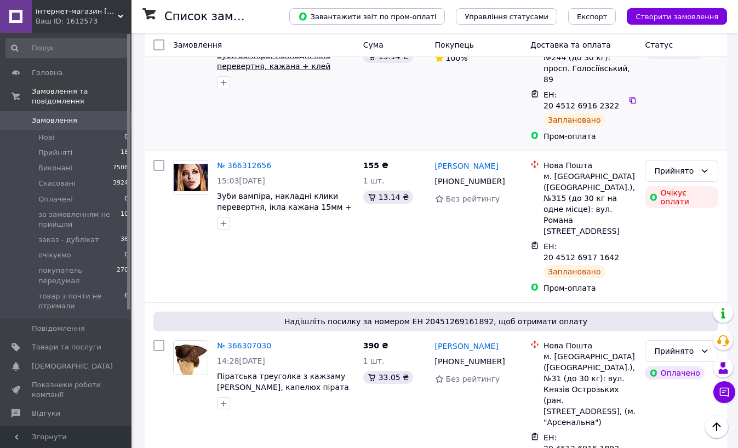
scroll to position [0, 0]
